Goal: Information Seeking & Learning: Learn about a topic

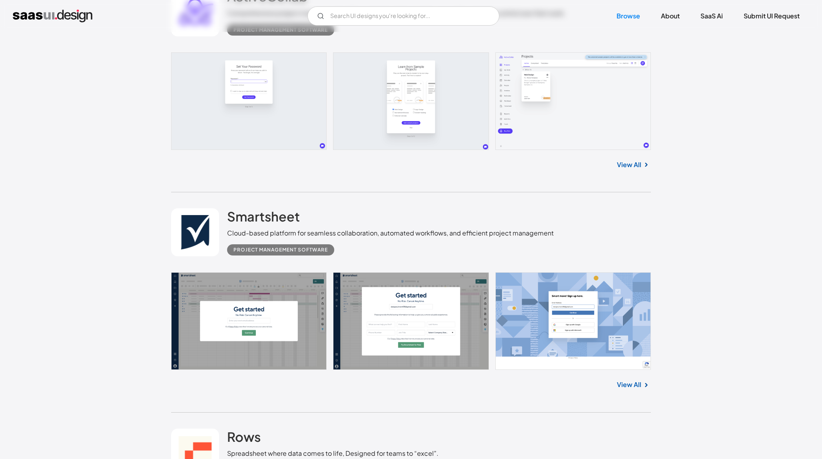
scroll to position [342, 0]
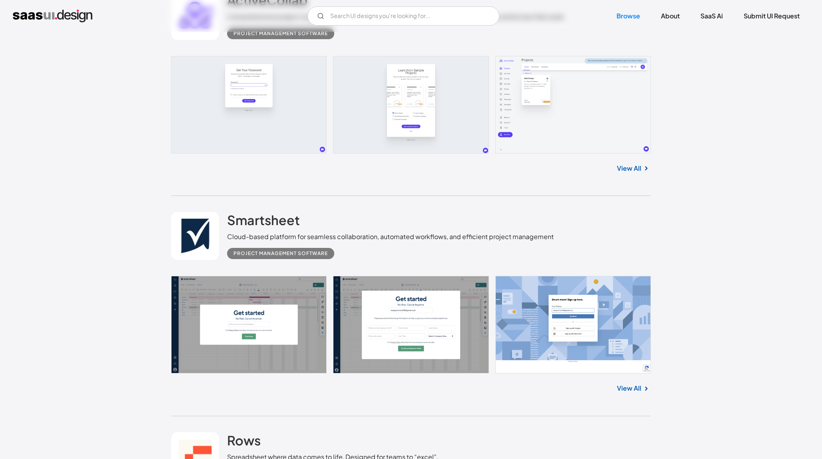
click at [517, 120] on link at bounding box center [411, 105] width 480 height 98
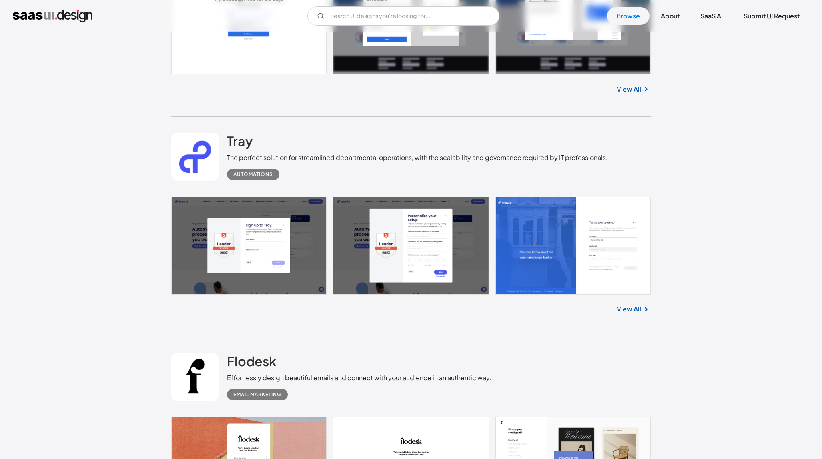
scroll to position [1415, 0]
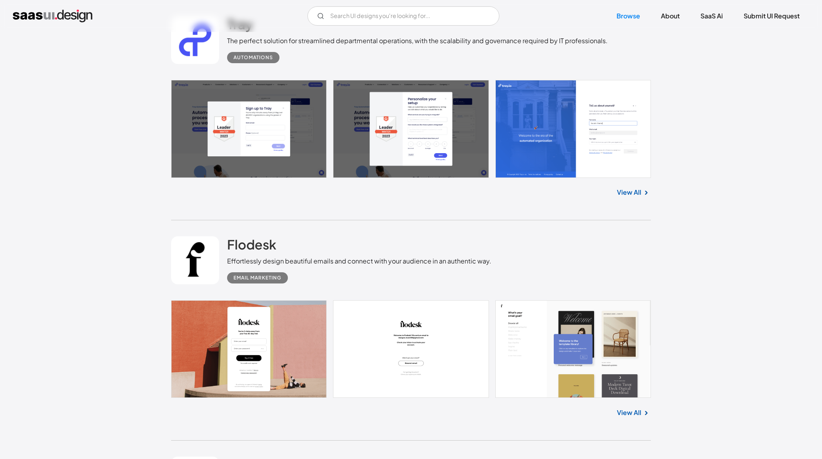
click at [544, 138] on link at bounding box center [411, 129] width 480 height 98
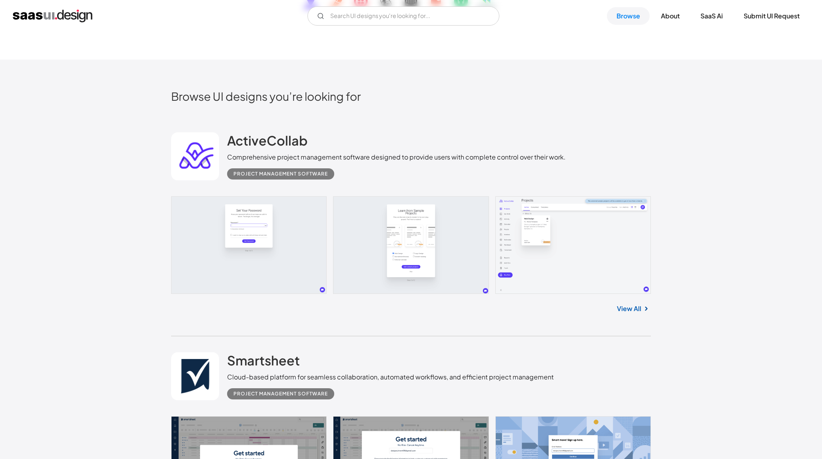
scroll to position [194, 0]
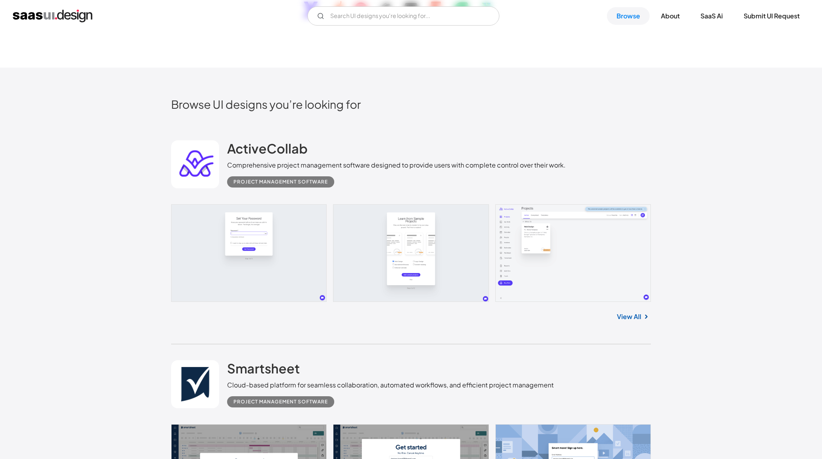
click at [522, 263] on link at bounding box center [411, 253] width 480 height 98
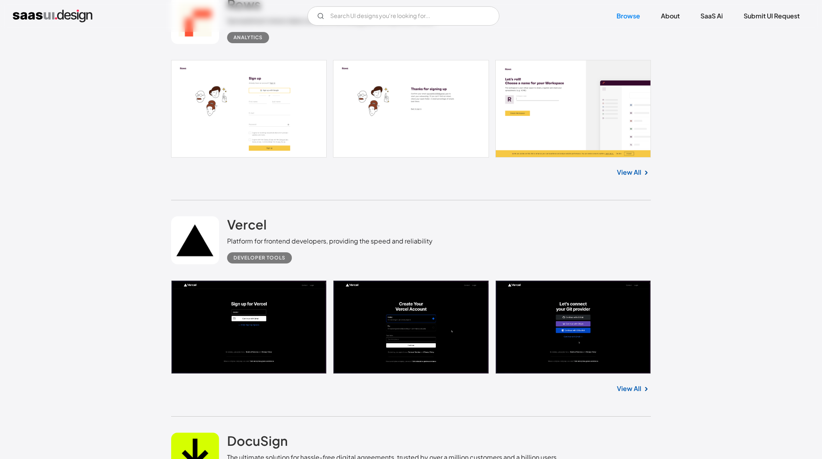
scroll to position [778, 0]
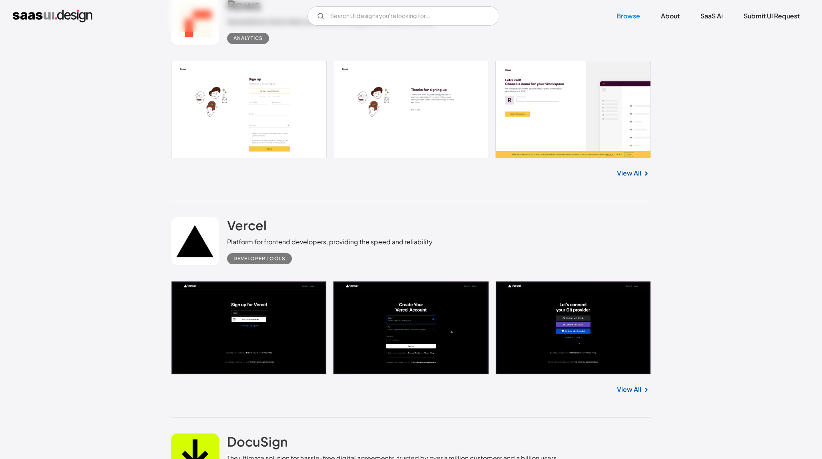
click at [274, 330] on link at bounding box center [411, 328] width 480 height 94
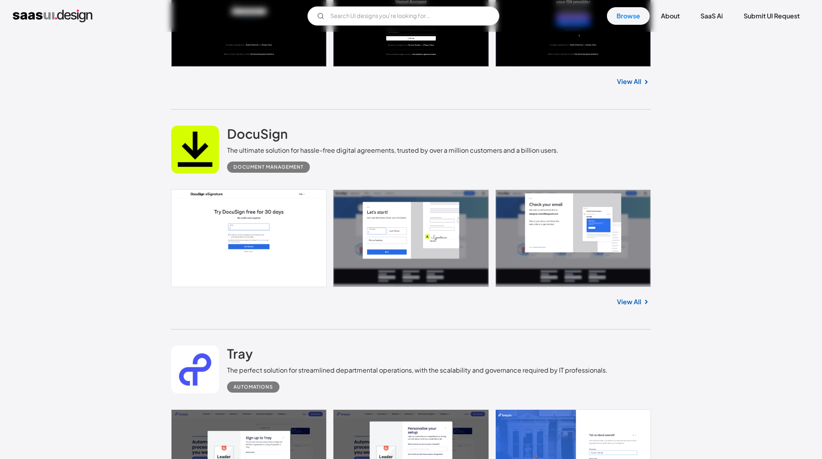
scroll to position [1203, 0]
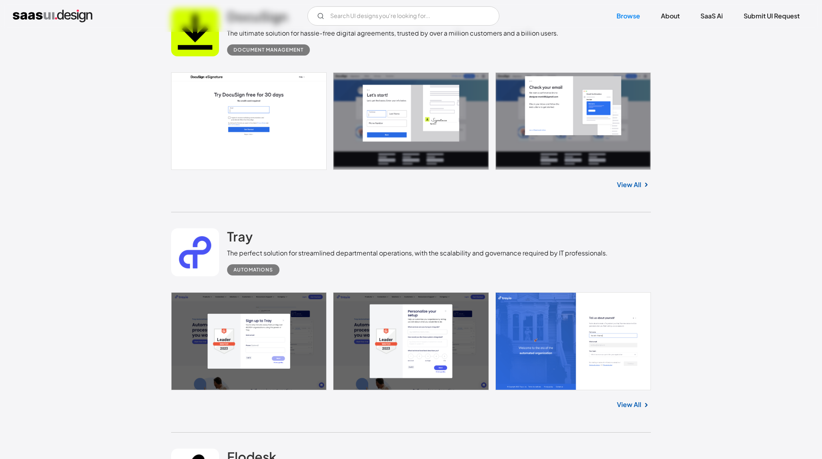
click at [578, 365] on link at bounding box center [411, 341] width 480 height 98
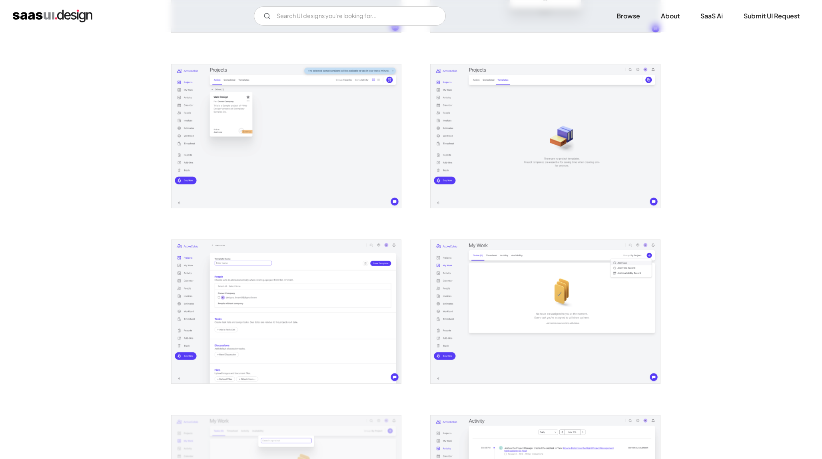
scroll to position [296, 0]
click at [220, 179] on img "open lightbox" at bounding box center [287, 138] width 230 height 144
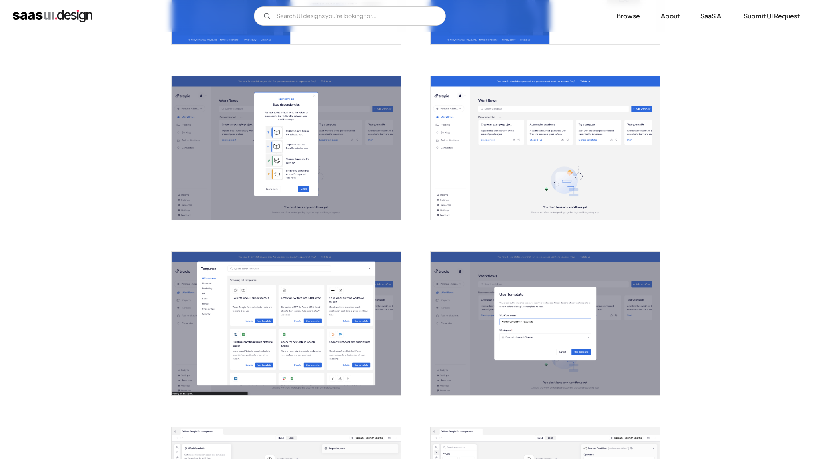
scroll to position [470, 0]
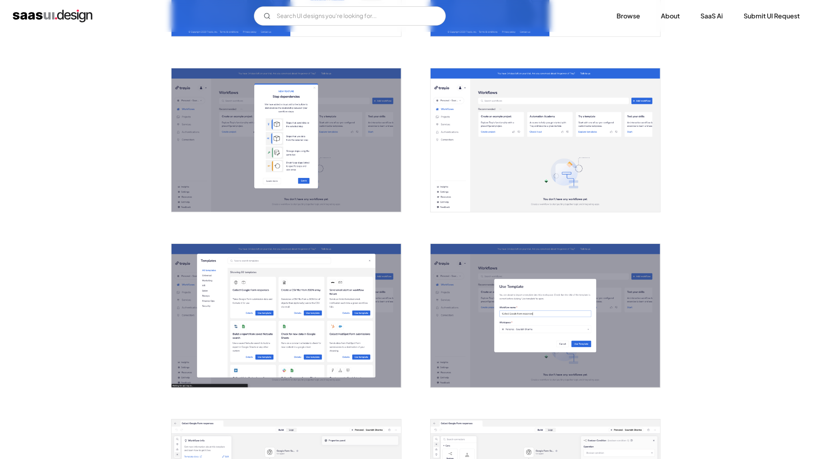
click at [207, 316] on img "open lightbox" at bounding box center [287, 316] width 230 height 144
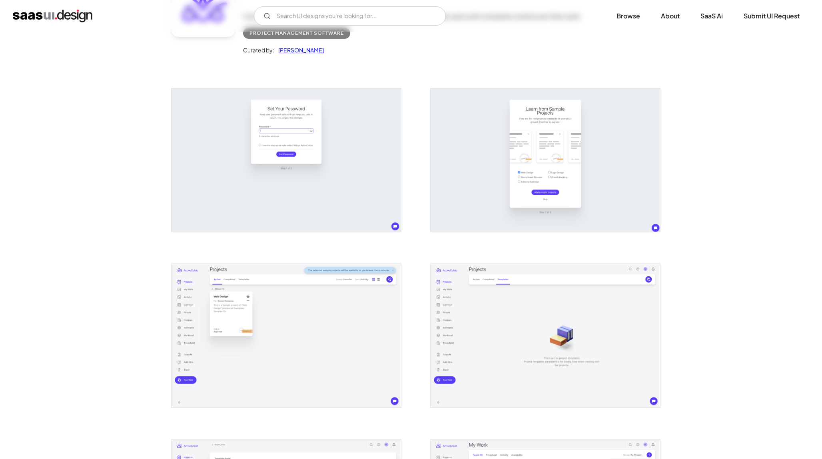
scroll to position [101, 0]
click at [477, 352] on img "open lightbox" at bounding box center [546, 334] width 230 height 144
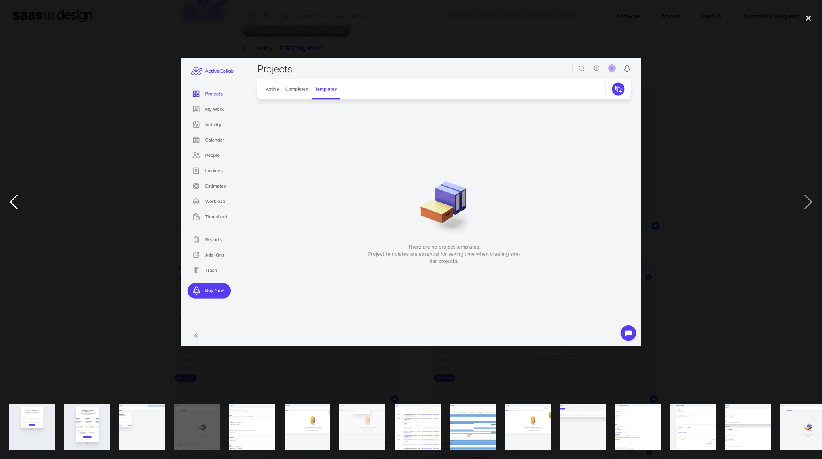
click at [12, 204] on div "previous image" at bounding box center [13, 202] width 27 height 386
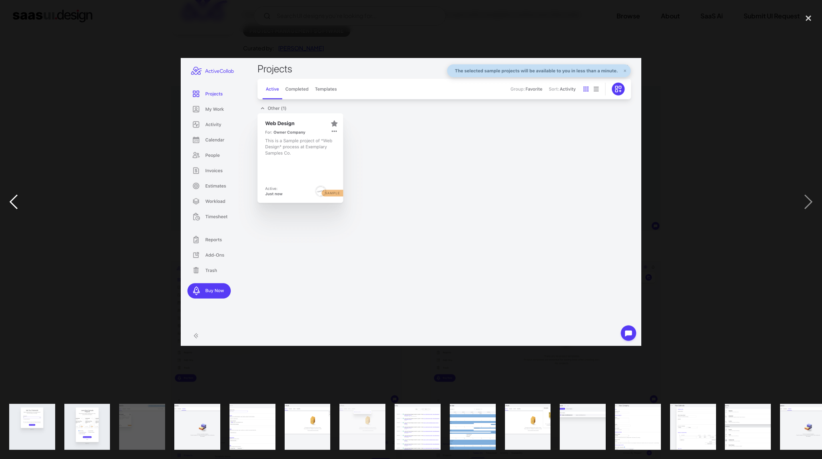
click at [12, 204] on div "previous image" at bounding box center [13, 202] width 27 height 386
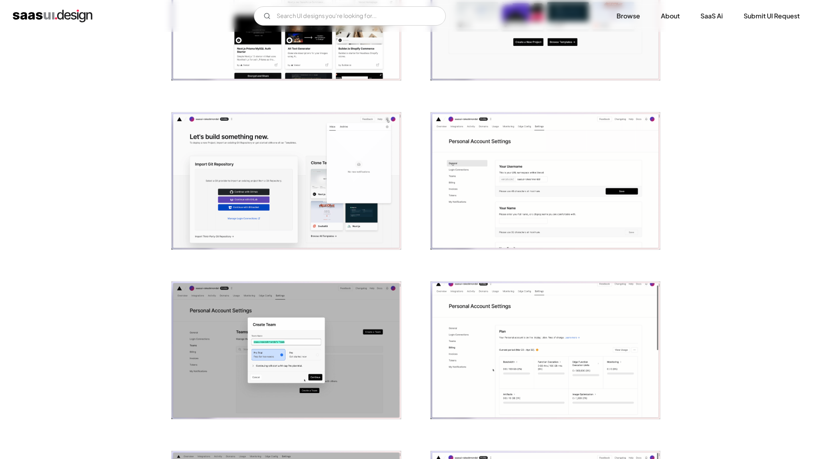
scroll to position [778, 0]
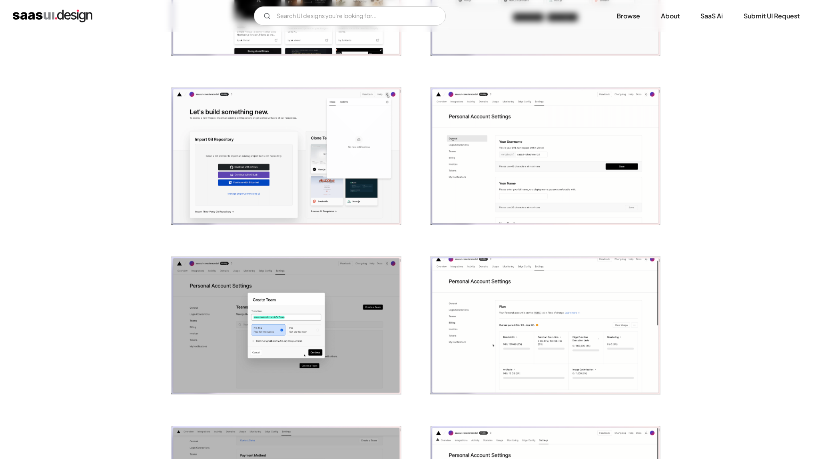
click at [473, 329] on img "open lightbox" at bounding box center [546, 326] width 230 height 138
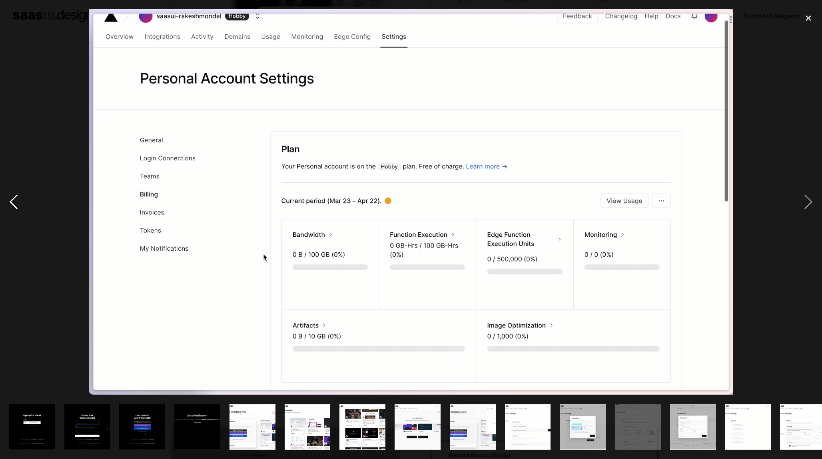
click at [11, 199] on div "previous image" at bounding box center [13, 202] width 27 height 386
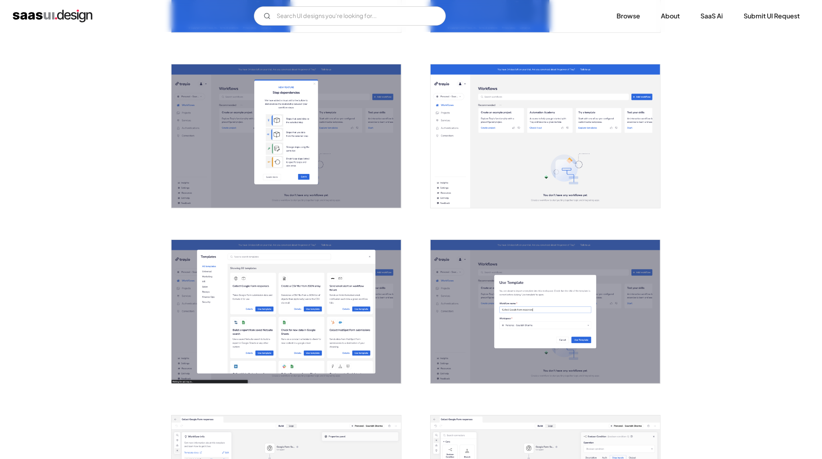
scroll to position [478, 0]
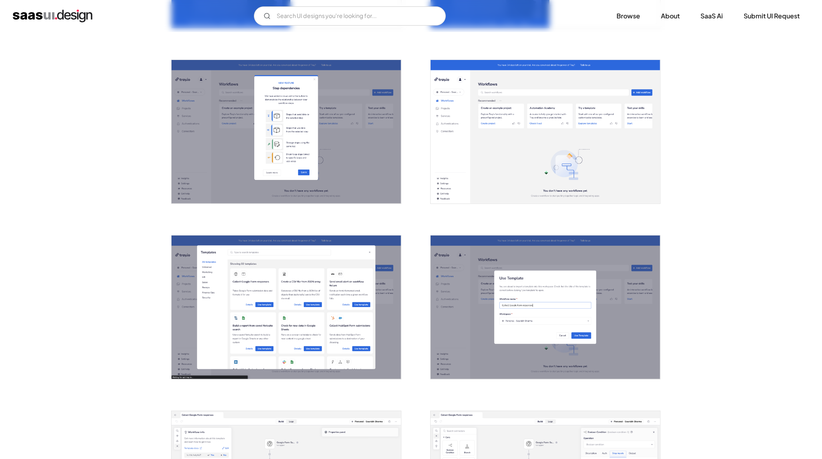
click at [246, 330] on img "open lightbox" at bounding box center [287, 308] width 230 height 144
